Goal: Information Seeking & Learning: Learn about a topic

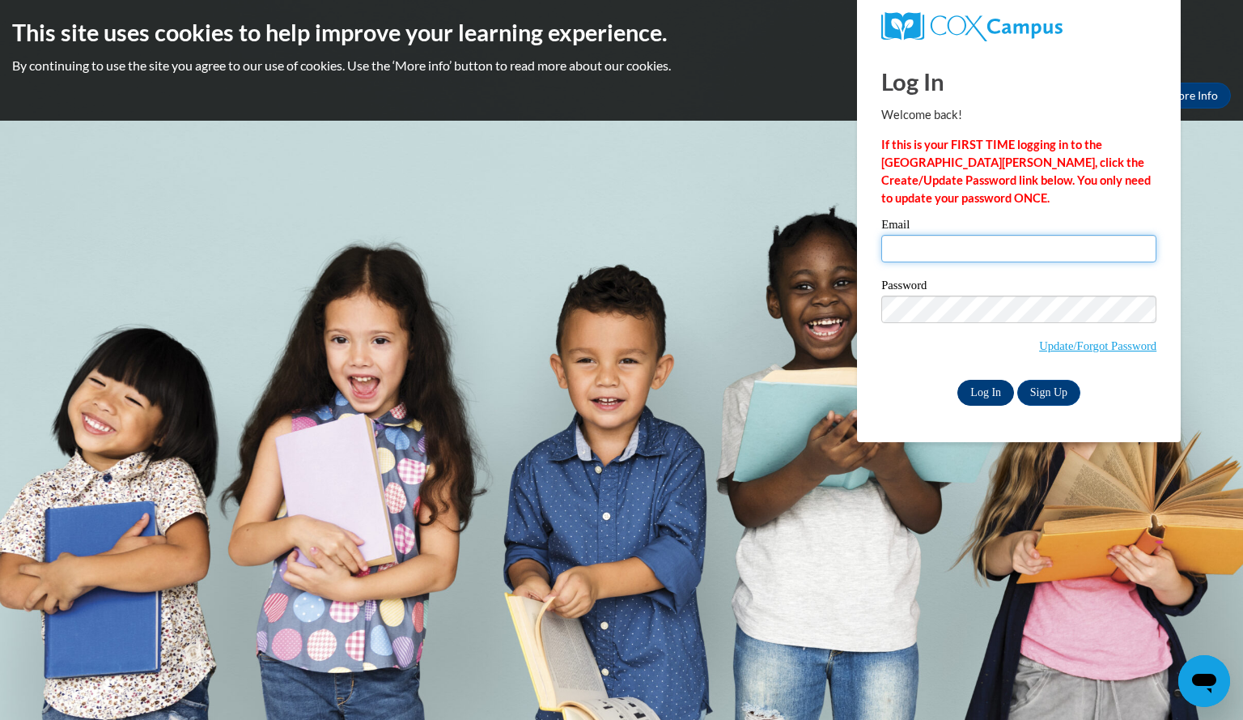
type input "weisschelsea@aasd.k12.wi.us"
click at [982, 394] on input "Log In" at bounding box center [985, 393] width 57 height 26
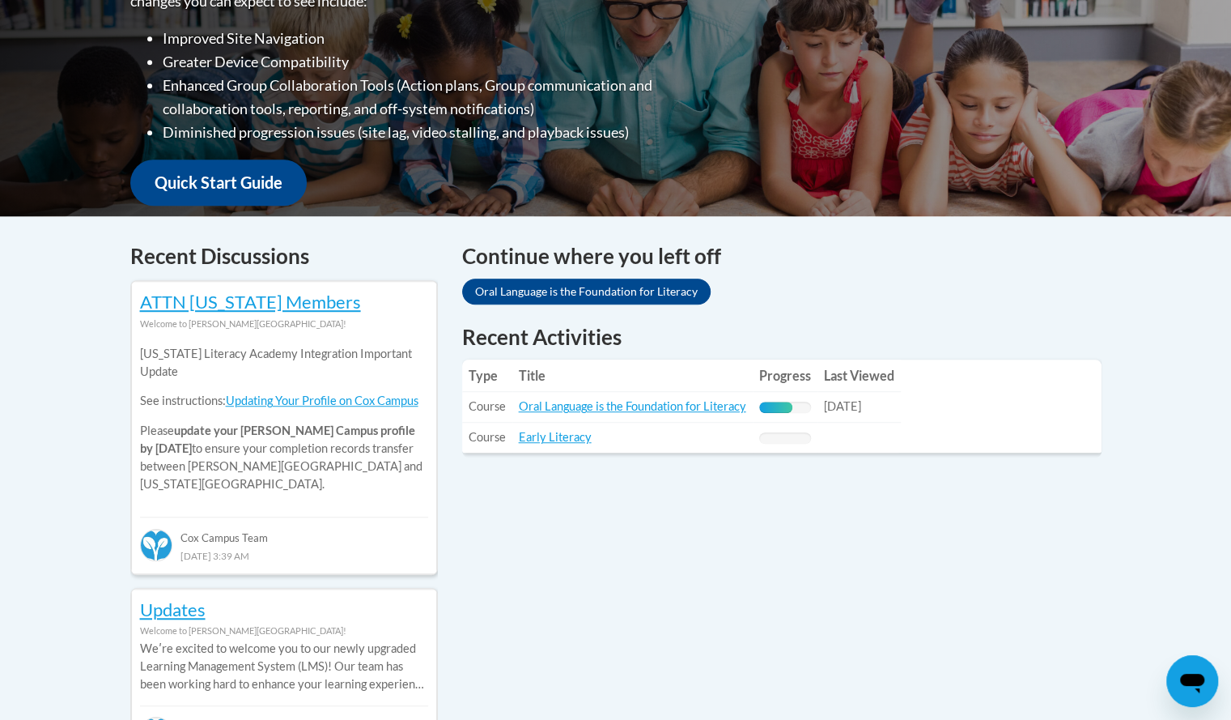
scroll to position [473, 0]
click at [730, 429] on td "Title: Early Literacy" at bounding box center [632, 437] width 240 height 30
click at [704, 412] on link "Oral Language is the Foundation for Literacy" at bounding box center [632, 406] width 227 height 14
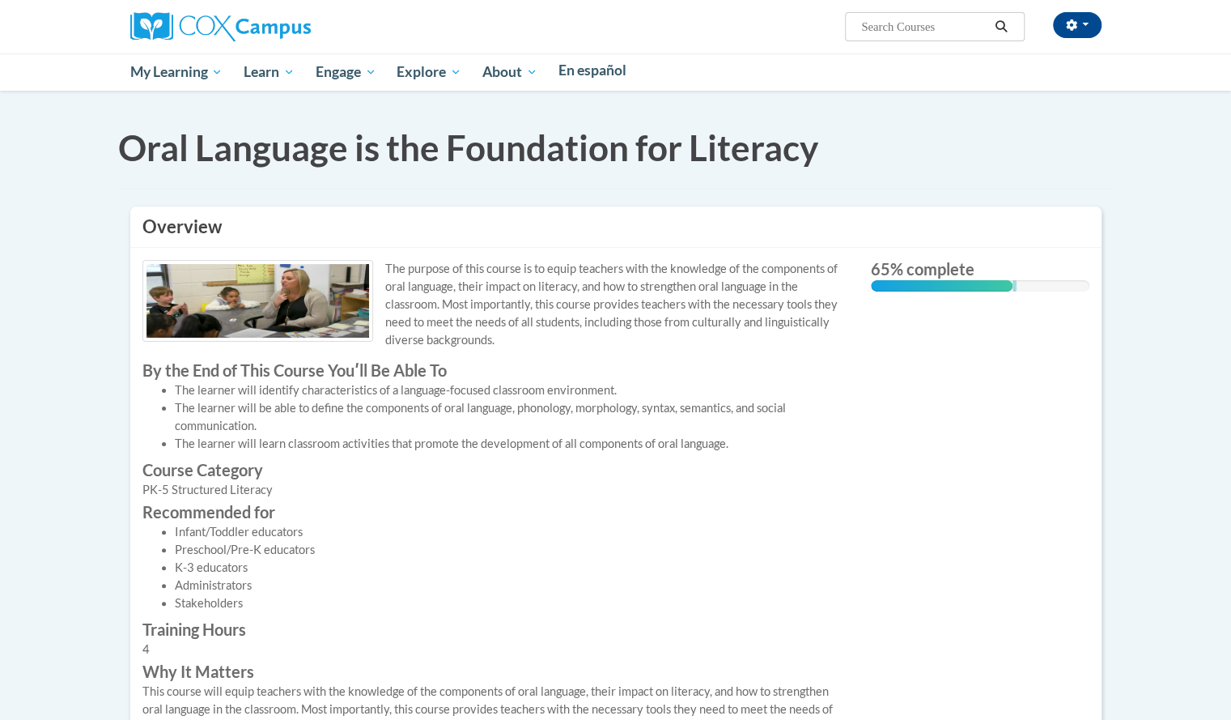
click at [0, 0] on div "Okay More Info" at bounding box center [0, 0] width 0 height 0
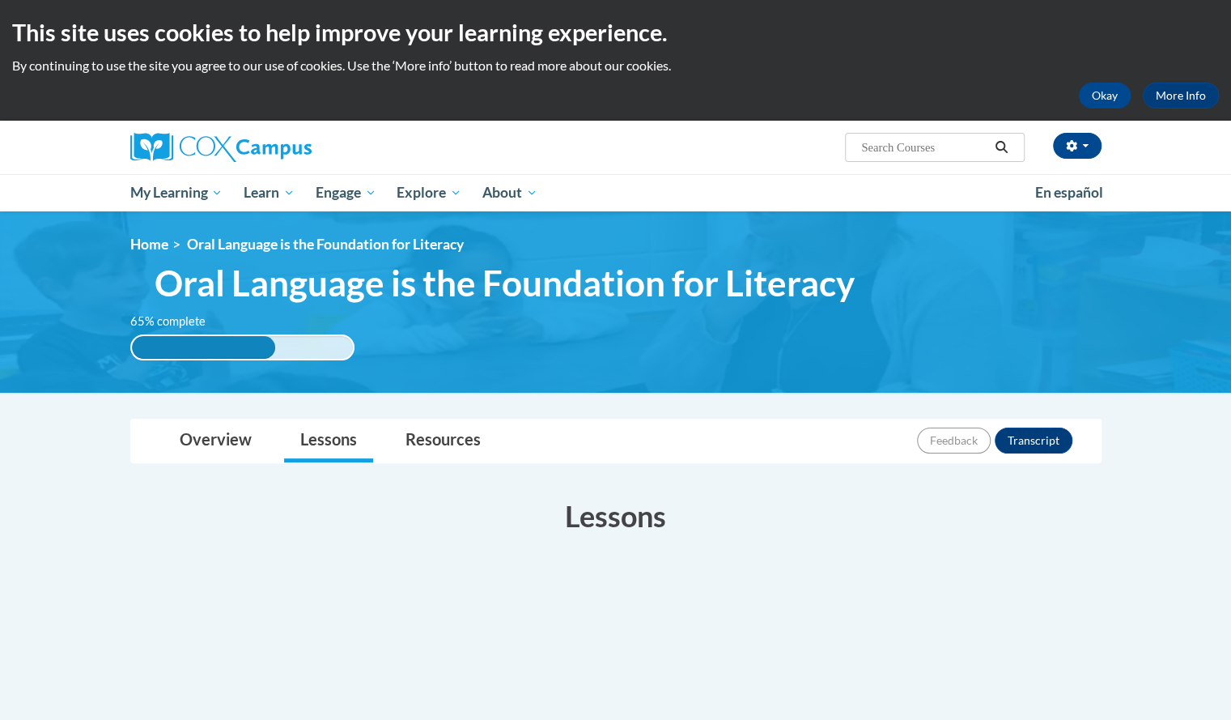
click at [192, 111] on div "This site uses cookies to help improve your learning experience. By continuing …" at bounding box center [615, 60] width 1231 height 121
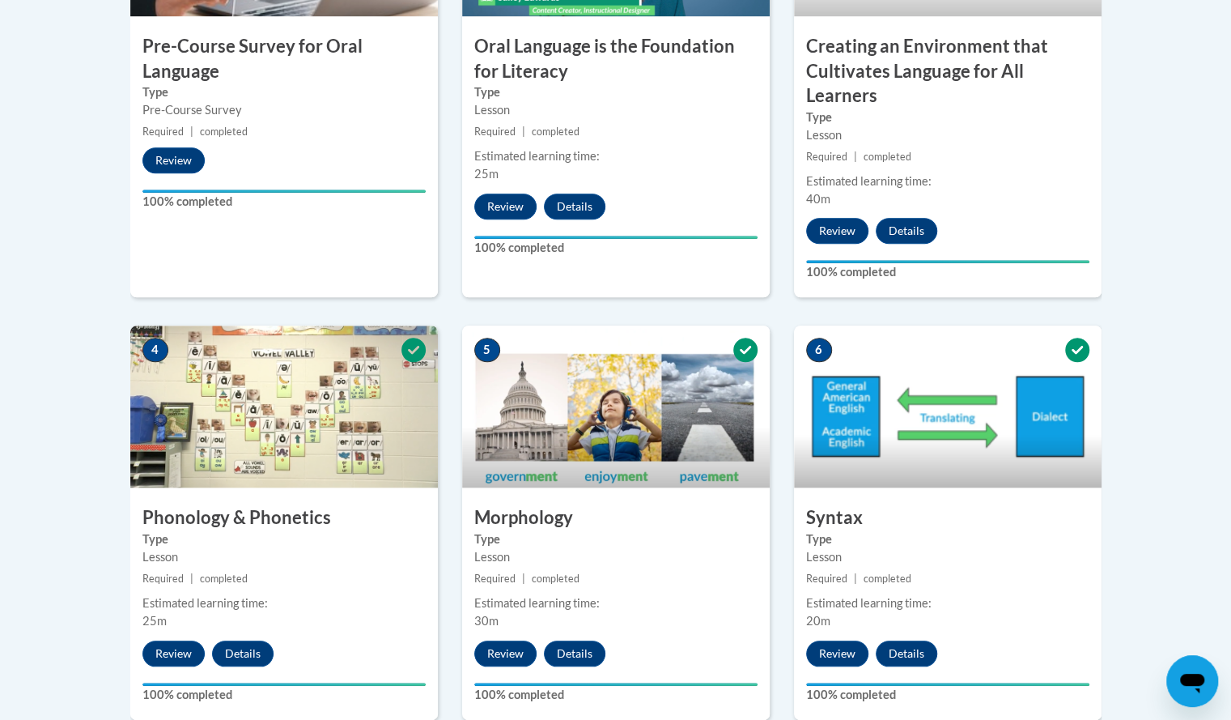
scroll to position [688, 0]
